Goal: Task Accomplishment & Management: Use online tool/utility

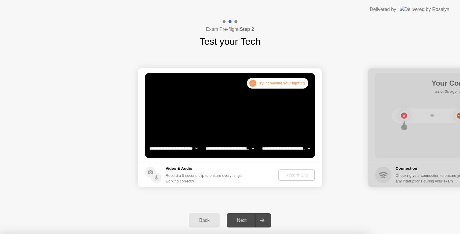
select select "**********"
select select "*******"
